Goal: Task Accomplishment & Management: Manage account settings

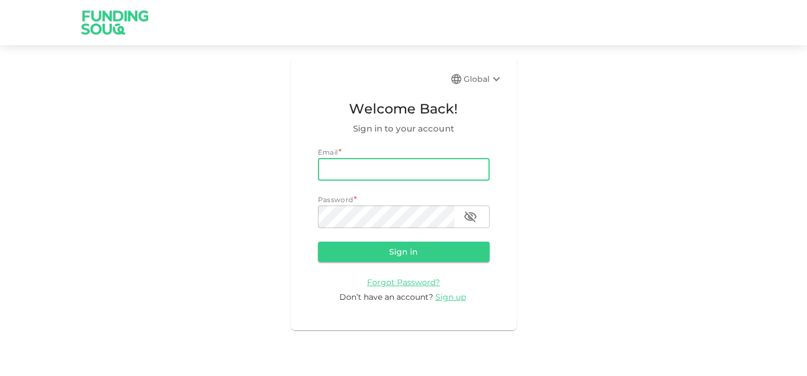
click at [360, 169] on input "email" at bounding box center [404, 169] width 172 height 23
type input "bahi.bellatache@gmail.com"
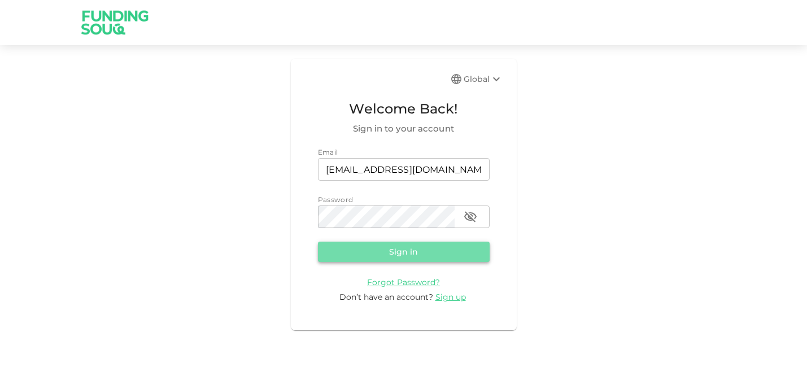
click at [419, 255] on button "Sign in" at bounding box center [404, 252] width 172 height 20
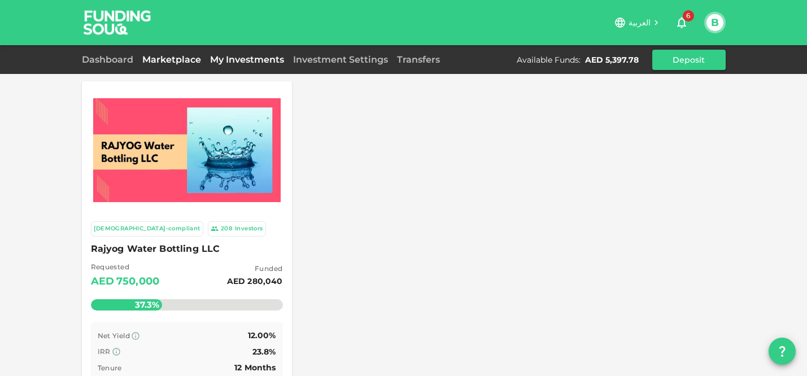
click at [259, 62] on link "My Investments" at bounding box center [247, 59] width 83 height 11
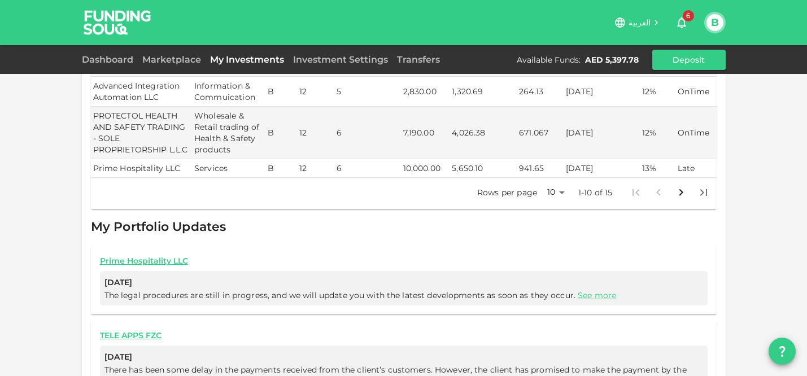
scroll to position [395, 0]
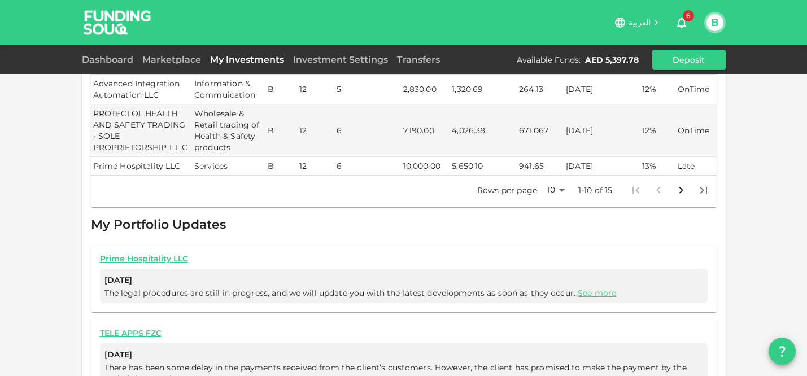
click at [552, 188] on body "العربية 6 B Dashboard Marketplace My Investments Investment Settings Transfers …" at bounding box center [403, 188] width 807 height 376
click at [550, 225] on li "25" at bounding box center [552, 226] width 34 height 20
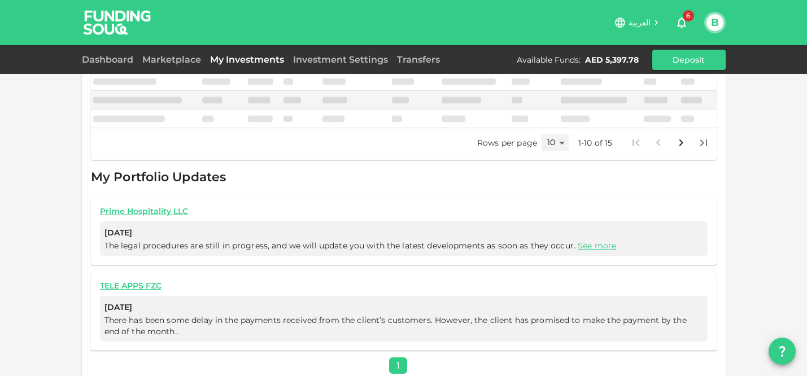
type input "25"
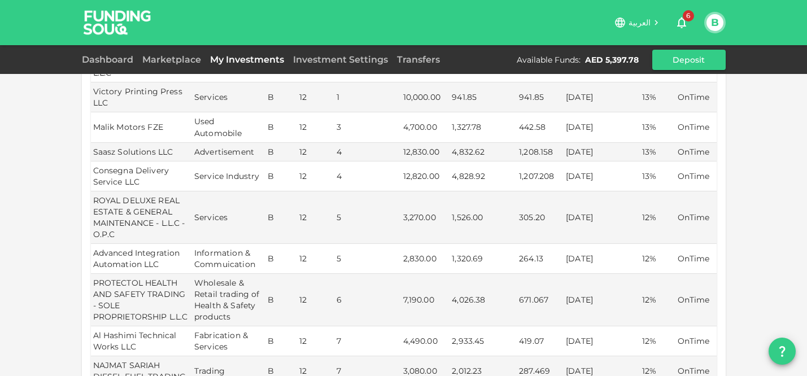
scroll to position [0, 0]
